Goal: Task Accomplishment & Management: Complete application form

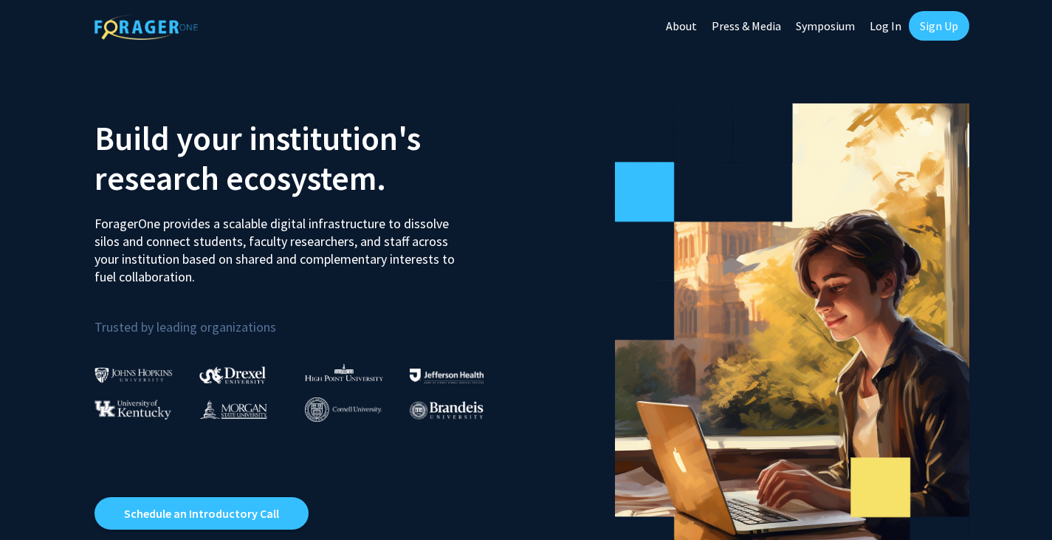
click at [936, 35] on link "Sign Up" at bounding box center [939, 26] width 61 height 30
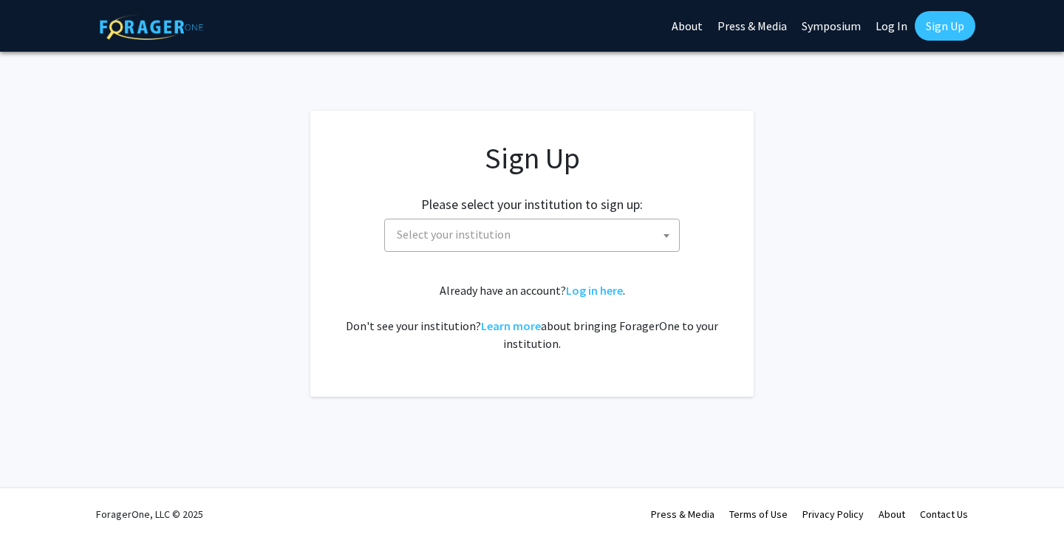
click at [534, 238] on span "Select your institution" at bounding box center [535, 234] width 288 height 30
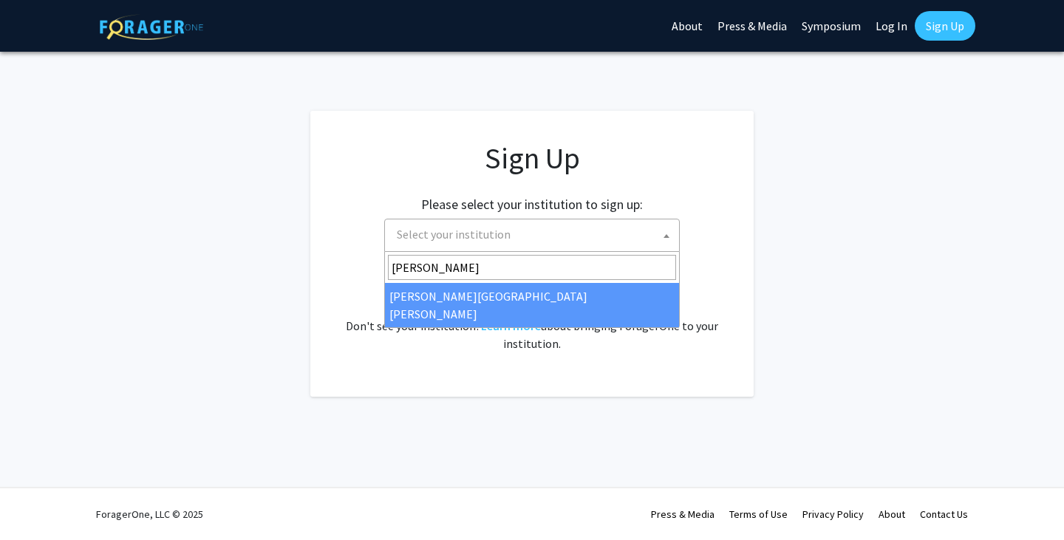
type input "[PERSON_NAME]"
select select "1"
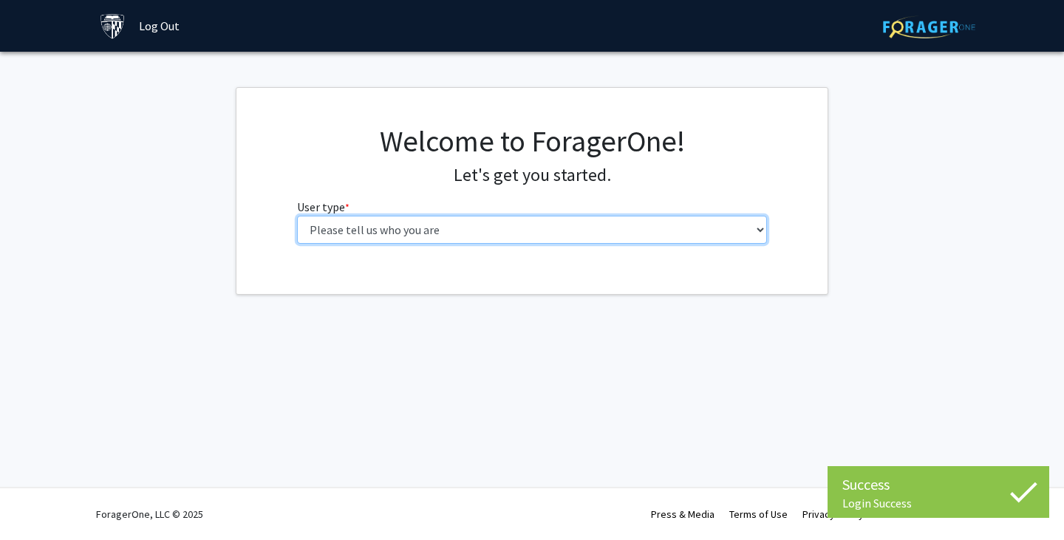
click at [589, 225] on select "Please tell us who you are Undergraduate Student Master's Student Doctoral Cand…" at bounding box center [532, 230] width 470 height 28
select select "1: undergrad"
click at [297, 216] on select "Please tell us who you are Undergraduate Student Master's Student Doctoral Cand…" at bounding box center [532, 230] width 470 height 28
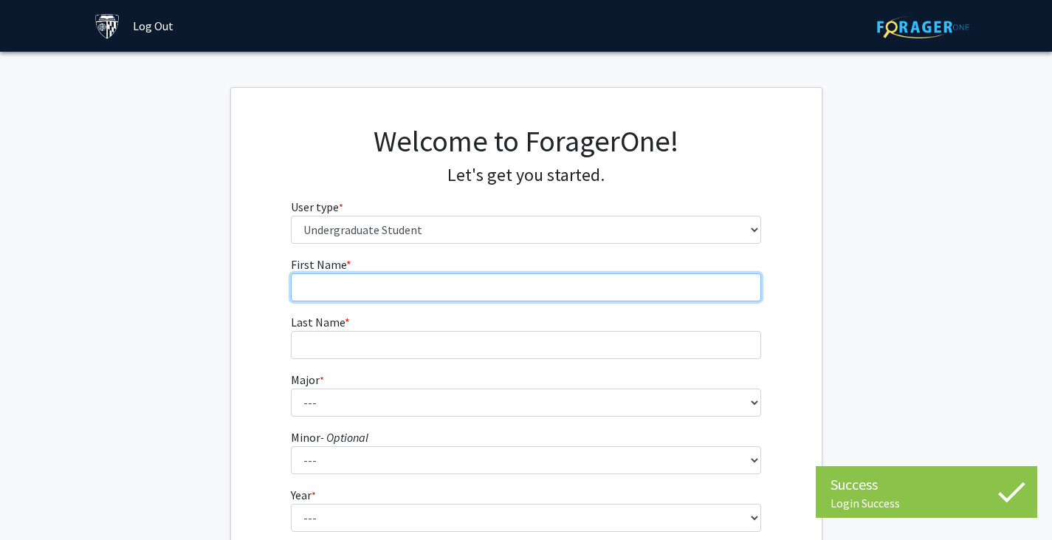
click at [532, 289] on input "First Name * required" at bounding box center [526, 287] width 470 height 28
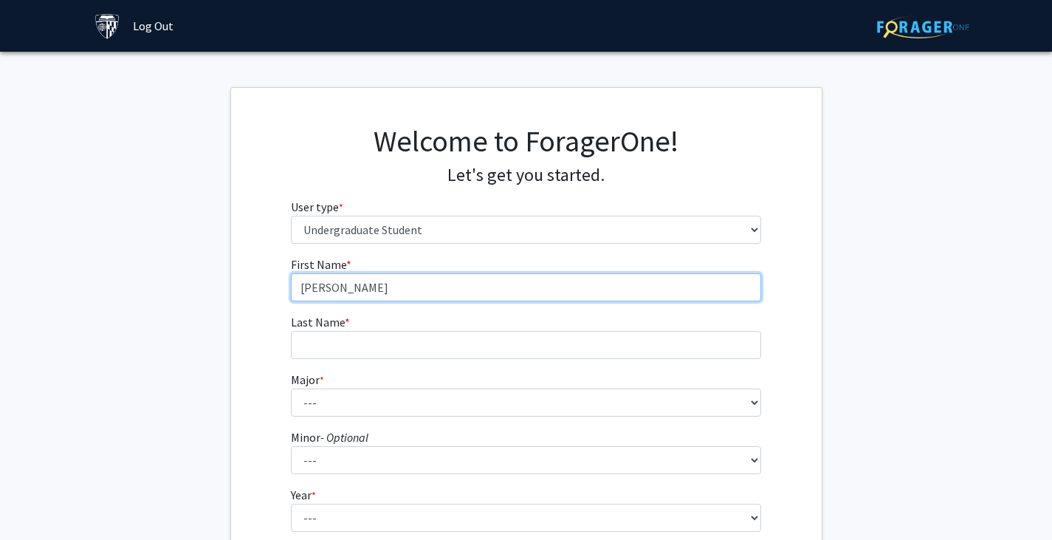
type input "Jason"
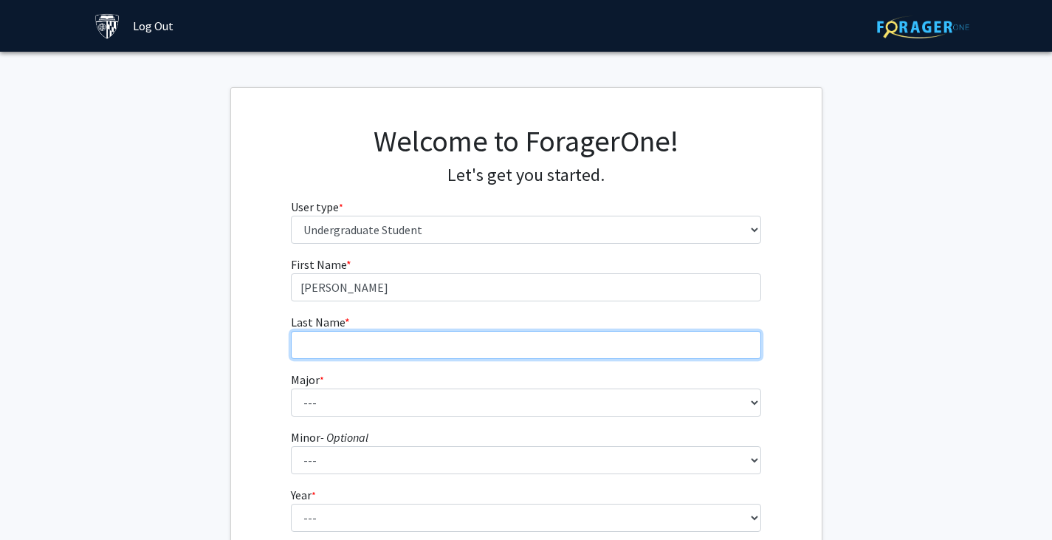
click at [535, 343] on input "Last Name * required" at bounding box center [526, 345] width 470 height 28
type input "Li"
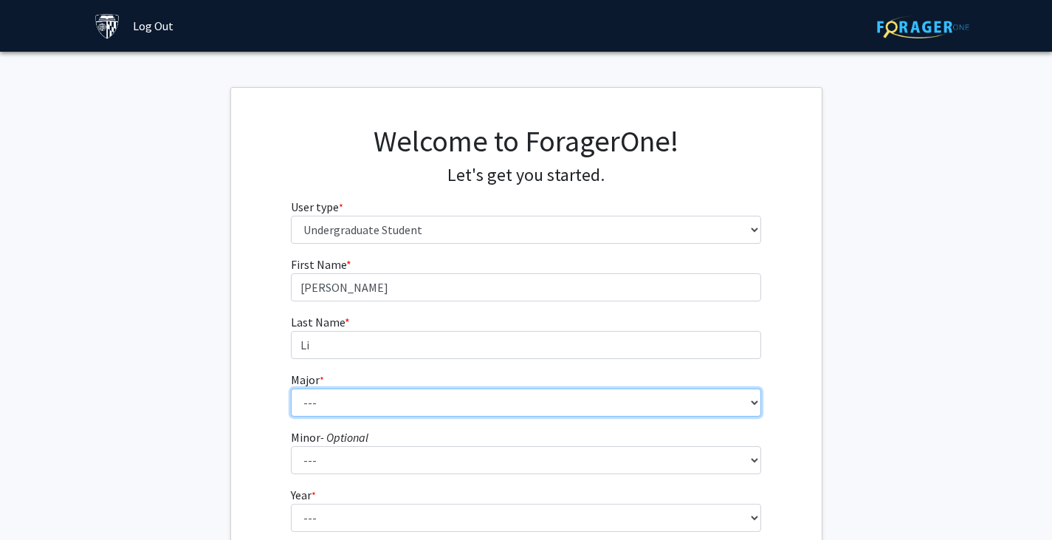
click at [540, 398] on select "--- Africana Studies Anthropology Applied Mathematics & Statistics Archaeology …" at bounding box center [526, 402] width 470 height 28
select select "41: 55"
click at [291, 388] on select "--- Africana Studies Anthropology Applied Mathematics & Statistics Archaeology …" at bounding box center [526, 402] width 470 height 28
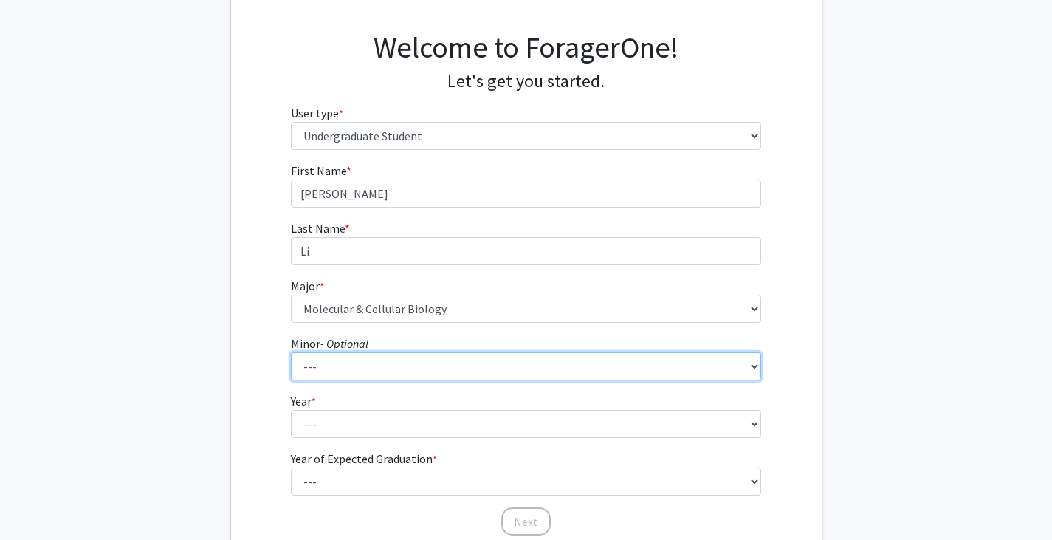
click at [479, 368] on select "--- Accounting and Financial Management Africana Studies Anthropology Applied M…" at bounding box center [526, 366] width 470 height 28
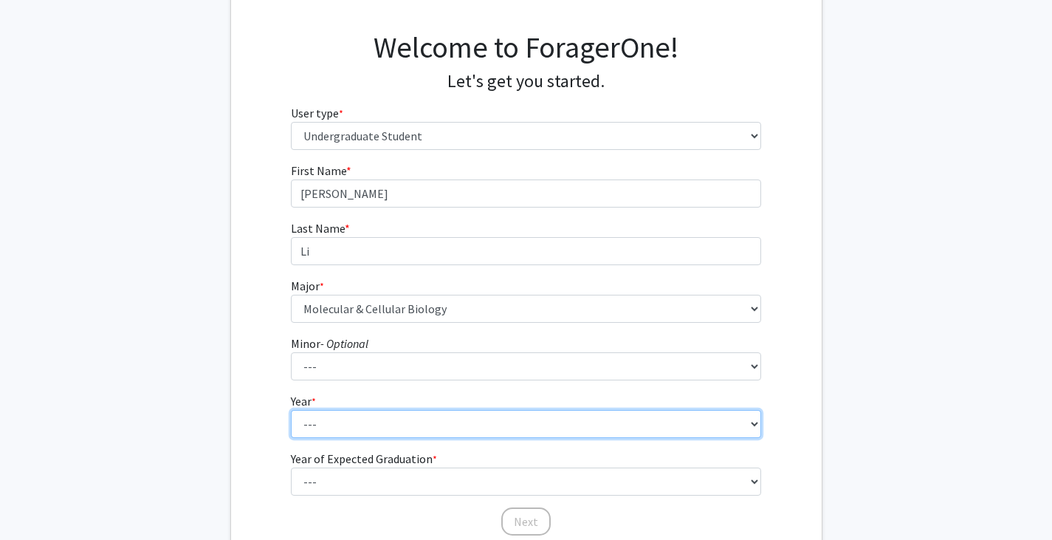
click at [452, 417] on select "--- First-year Sophomore Junior Senior Postbaccalaureate Certificate" at bounding box center [526, 424] width 470 height 28
select select "1: first-year"
click at [291, 410] on select "--- First-year Sophomore Junior Senior Postbaccalaureate Certificate" at bounding box center [526, 424] width 470 height 28
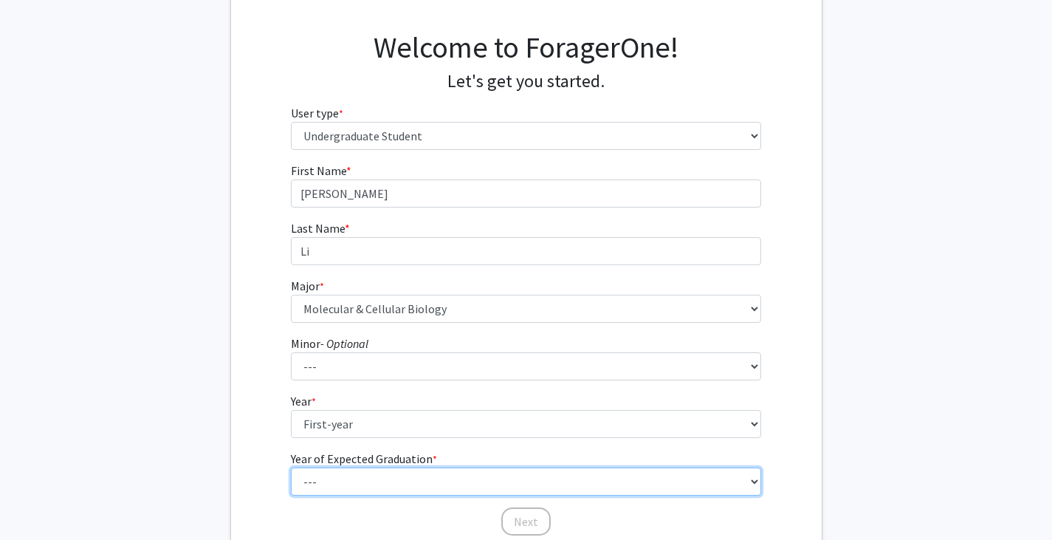
click at [403, 487] on select "--- 2025 2026 2027 2028 2029 2030 2031 2032 2033 2034" at bounding box center [526, 482] width 470 height 28
select select "5: 2029"
click at [291, 468] on select "--- 2025 2026 2027 2028 2029 2030 2031 2032 2033 2034" at bounding box center [526, 482] width 470 height 28
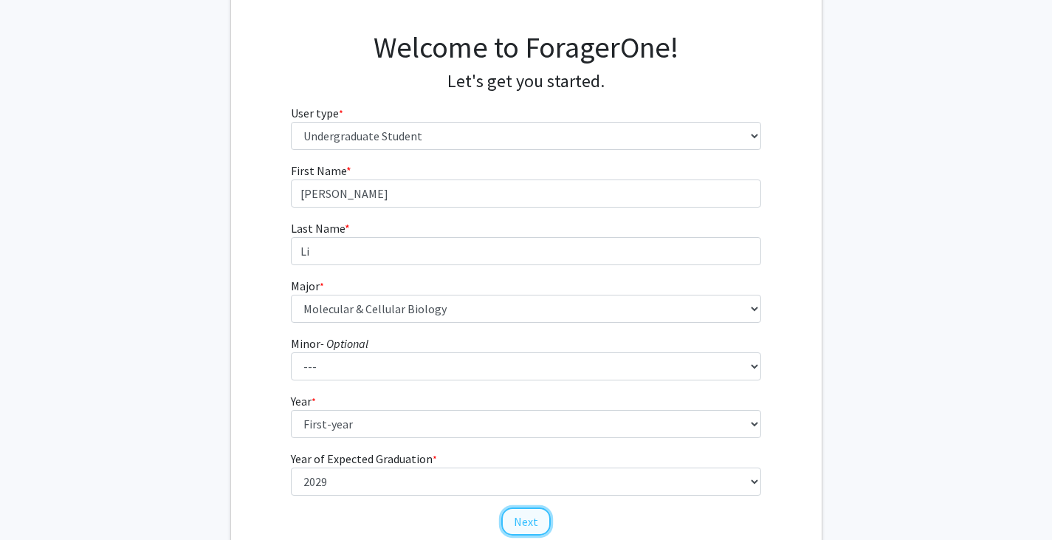
click at [517, 513] on button "Next" at bounding box center [526, 521] width 49 height 28
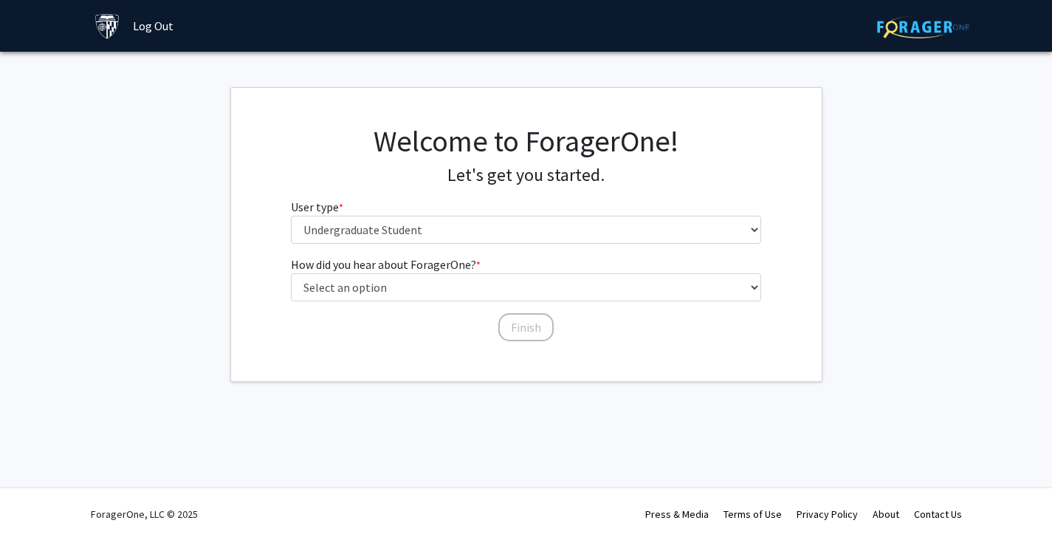
scroll to position [0, 0]
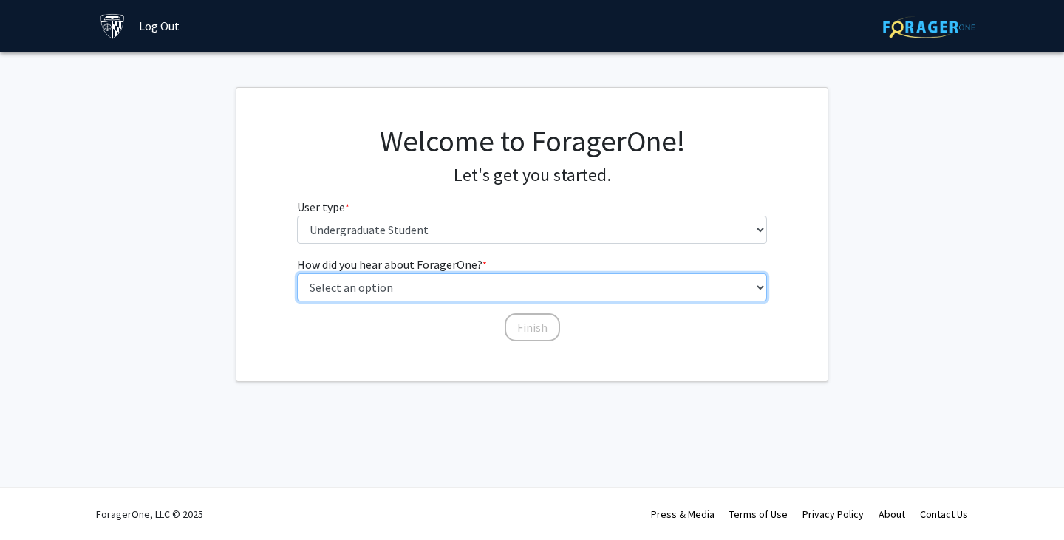
click at [510, 290] on select "Select an option Peer/student recommendation Faculty/staff recommendation Unive…" at bounding box center [532, 287] width 470 height 28
select select "1: peer_recommendation"
click at [297, 273] on select "Select an option Peer/student recommendation Faculty/staff recommendation Unive…" at bounding box center [532, 287] width 470 height 28
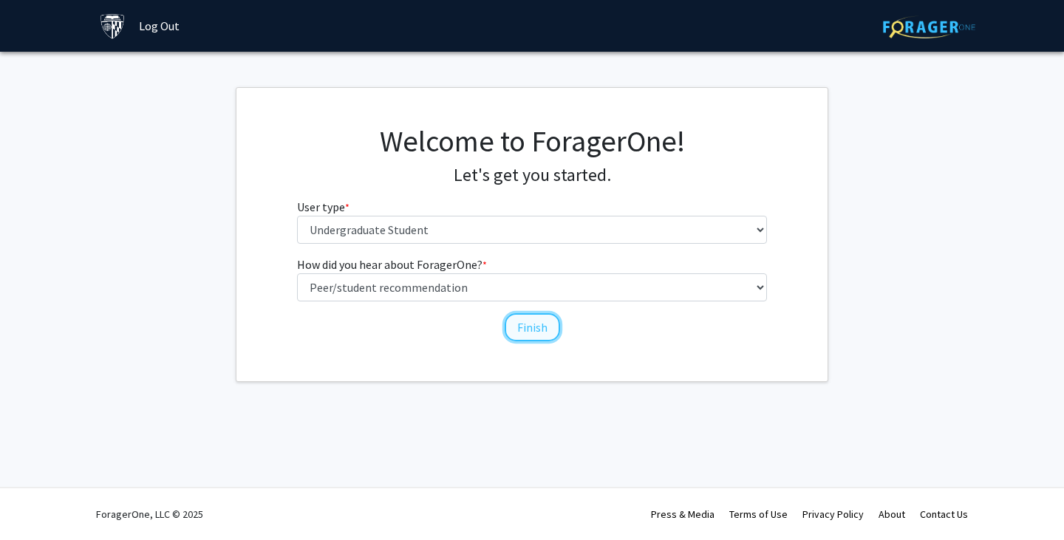
click at [520, 319] on button "Finish" at bounding box center [531, 327] width 55 height 28
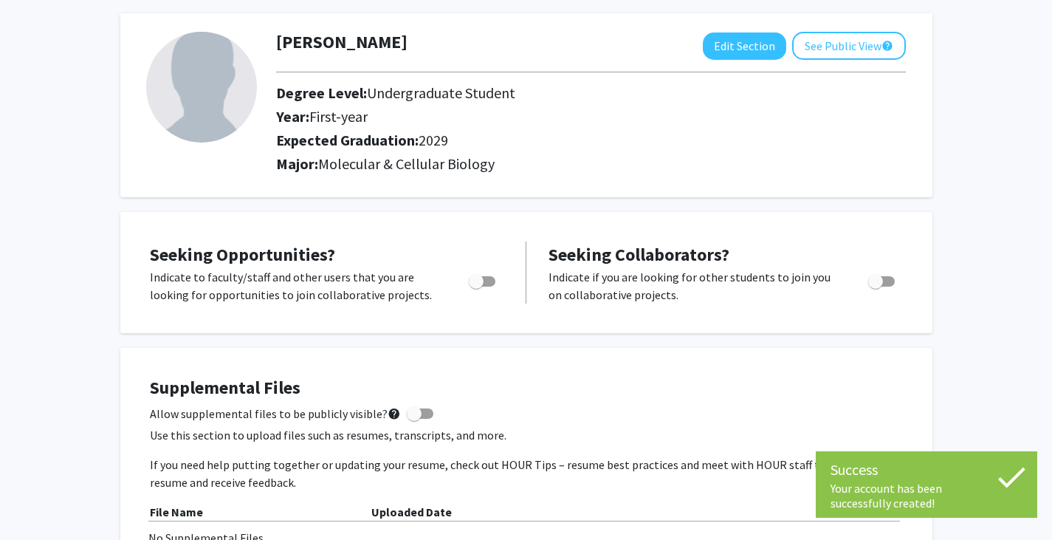
scroll to position [66, 0]
click at [478, 283] on span "Toggle" at bounding box center [476, 280] width 15 height 15
click at [476, 286] on input "Are you actively seeking opportunities?" at bounding box center [476, 286] width 1 height 1
checkbox input "true"
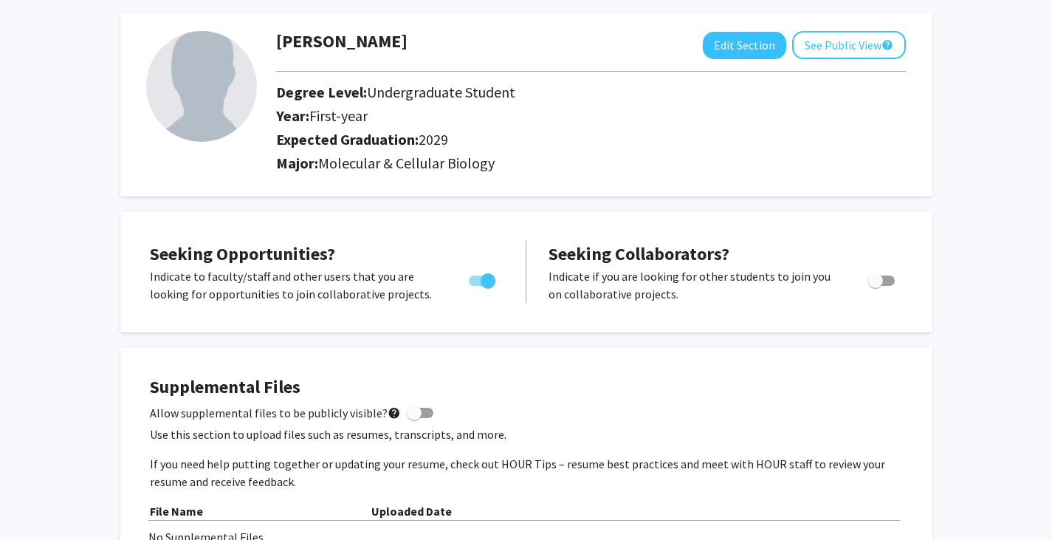
click at [881, 274] on span "Toggle" at bounding box center [876, 280] width 15 height 15
click at [876, 286] on input "Would you like to receive other student requests to work with you?" at bounding box center [875, 286] width 1 height 1
checkbox input "true"
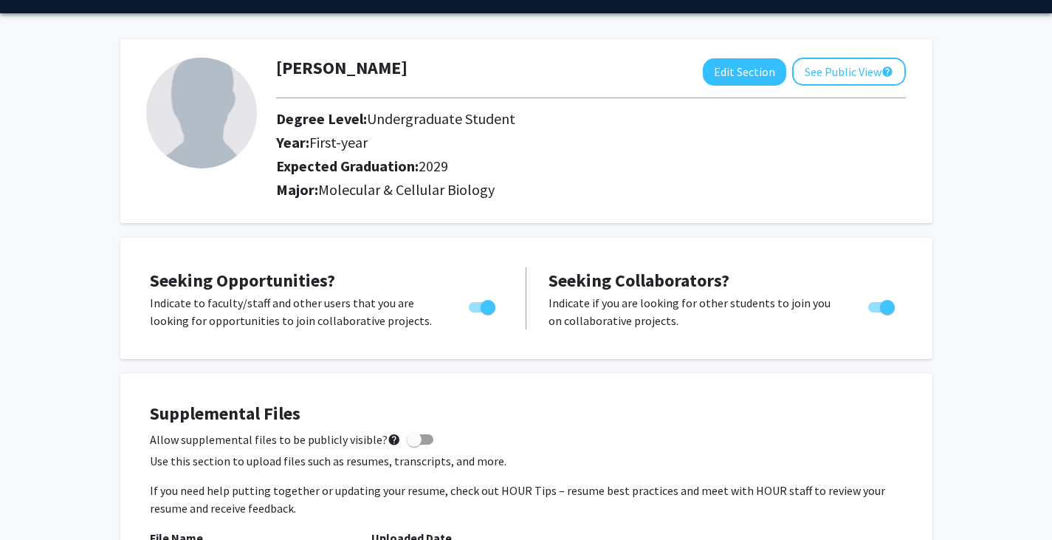
scroll to position [0, 0]
